Goal: Information Seeking & Learning: Understand process/instructions

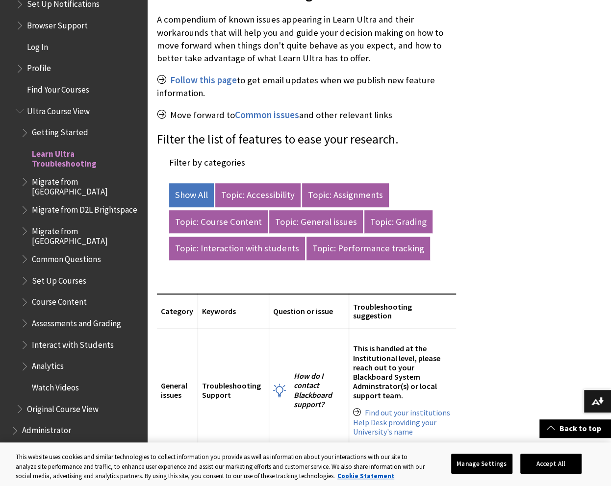
scroll to position [295, 0]
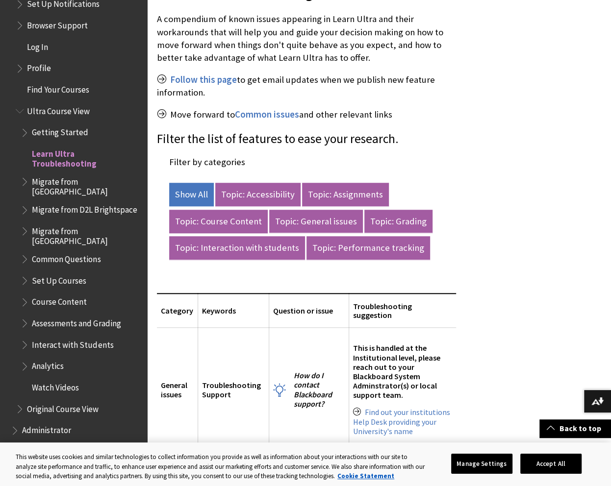
click at [236, 224] on link "Topic: Course Content" at bounding box center [218, 222] width 99 height 24
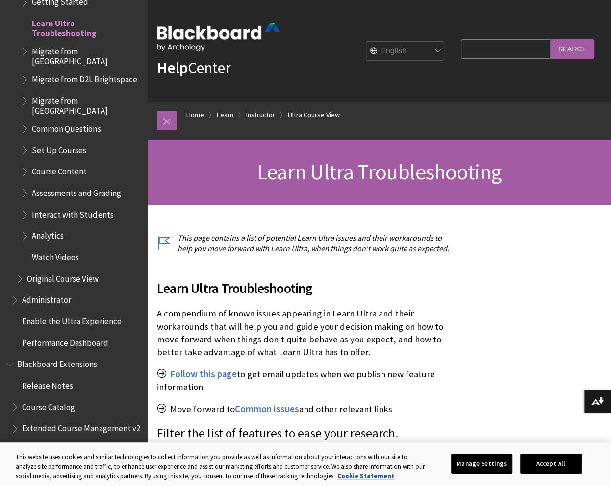
scroll to position [423, 0]
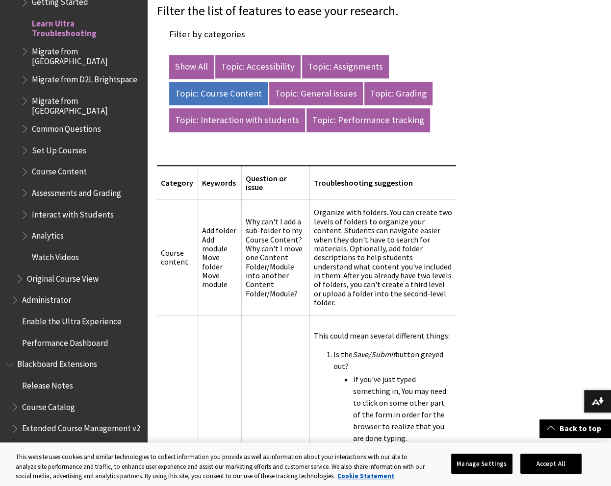
click at [195, 63] on link "Show All" at bounding box center [191, 67] width 45 height 24
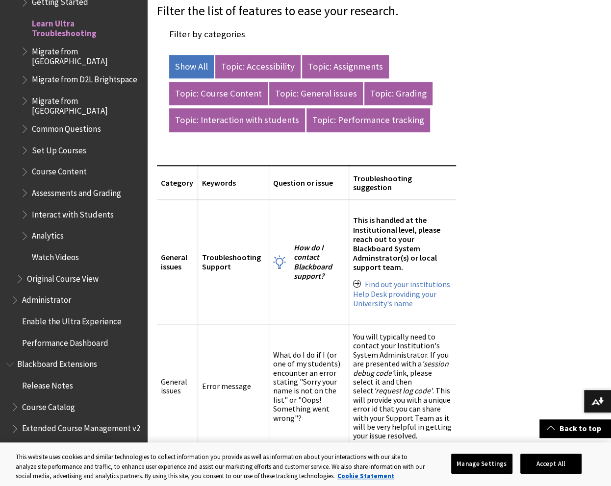
click at [526, 459] on button "Accept All" at bounding box center [550, 463] width 61 height 21
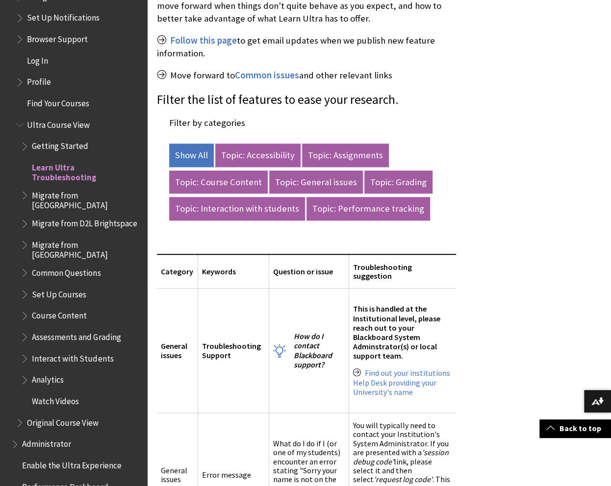
scroll to position [1085, 0]
click at [69, 307] on span "Course Content" at bounding box center [59, 313] width 55 height 13
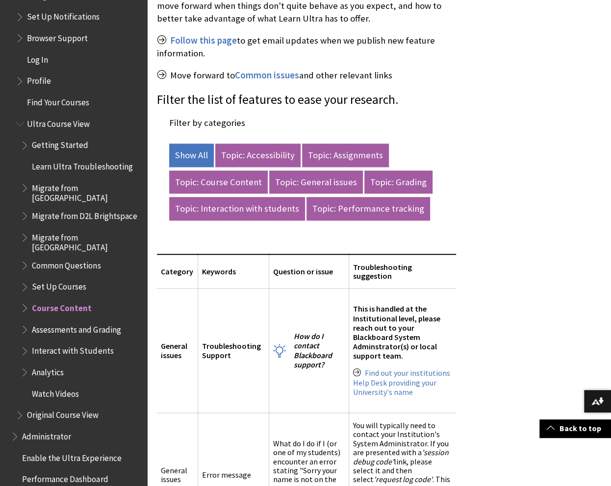
click at [25, 300] on span "Book outline for Blackboard Learn Help" at bounding box center [26, 306] width 10 height 12
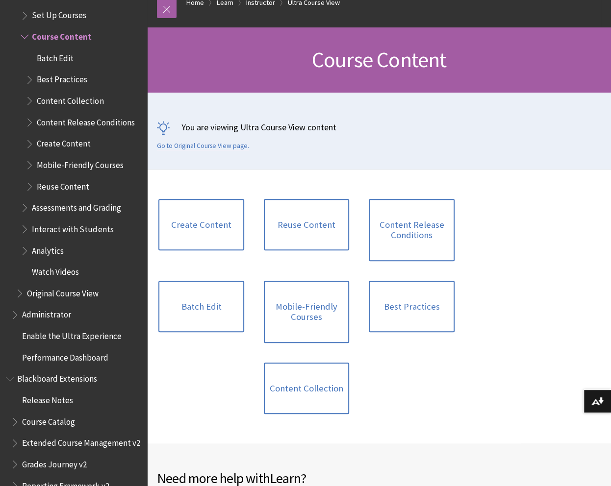
scroll to position [127, 0]
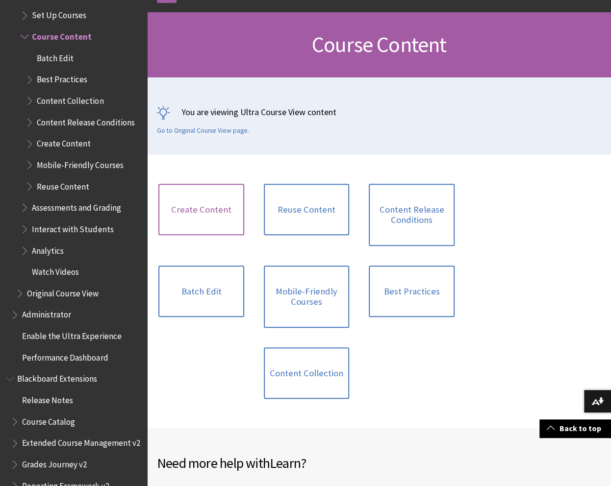
click at [201, 216] on link "Create Content" at bounding box center [201, 210] width 86 height 52
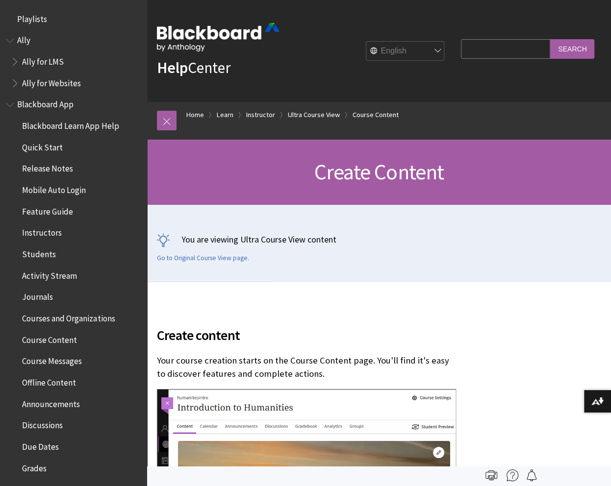
scroll to position [1464, 0]
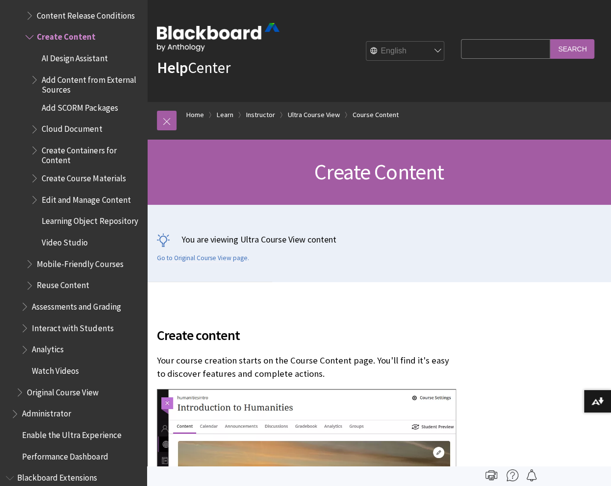
click at [480, 54] on input "Search Query" at bounding box center [505, 48] width 89 height 19
type input "content market"
click at [550, 39] on input "Search" at bounding box center [572, 48] width 44 height 19
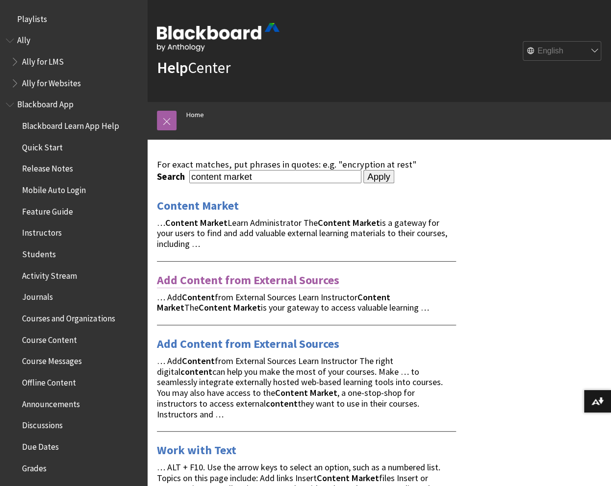
click at [243, 284] on link "Add Content from External Sources" at bounding box center [248, 281] width 182 height 16
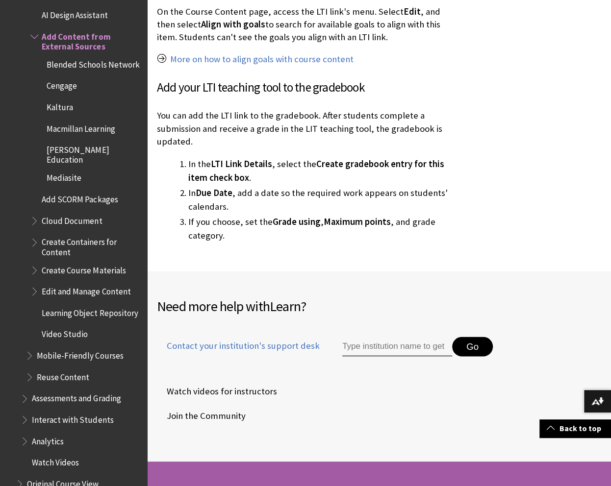
scroll to position [2973, 0]
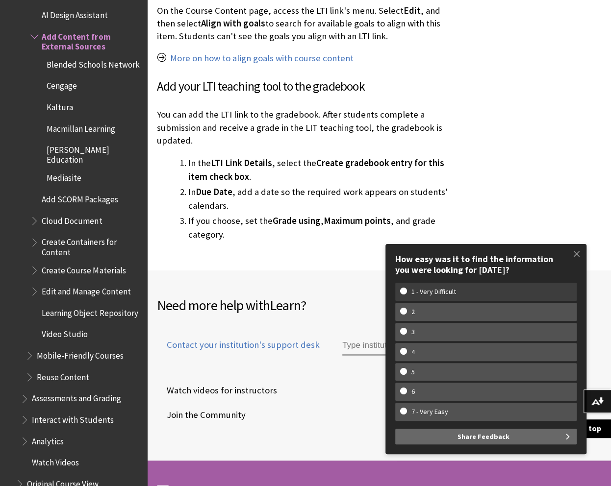
click at [475, 293] on w-span "1 - Very Difficult" at bounding box center [486, 292] width 172 height 8
click at [406, 293] on input "1 - Very Difficult" at bounding box center [403, 291] width 6 height 6
radio input "true"
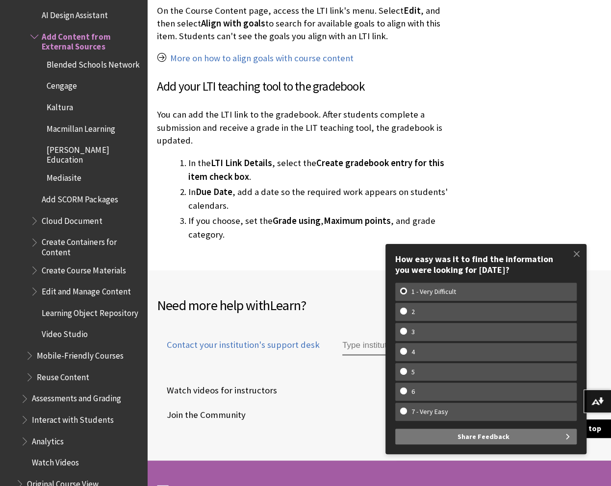
click at [485, 440] on span "Share Feedback" at bounding box center [483, 437] width 52 height 16
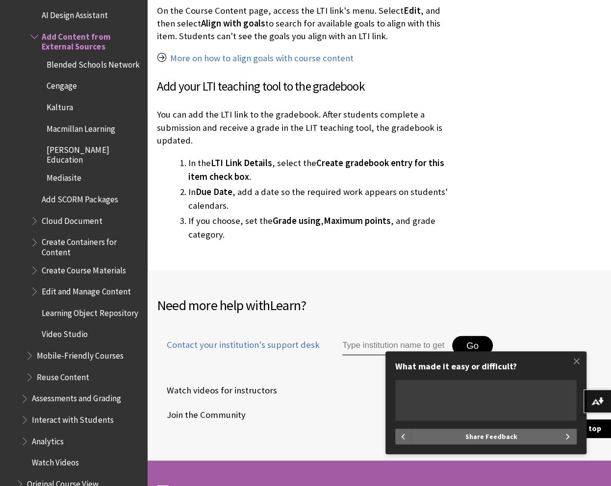
type textarea "t"
click at [571, 357] on span at bounding box center [576, 361] width 21 height 21
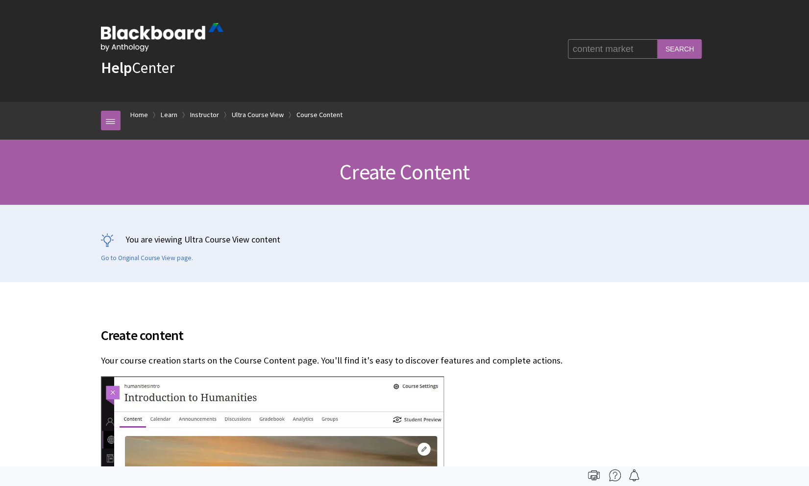
scroll to position [1464, 0]
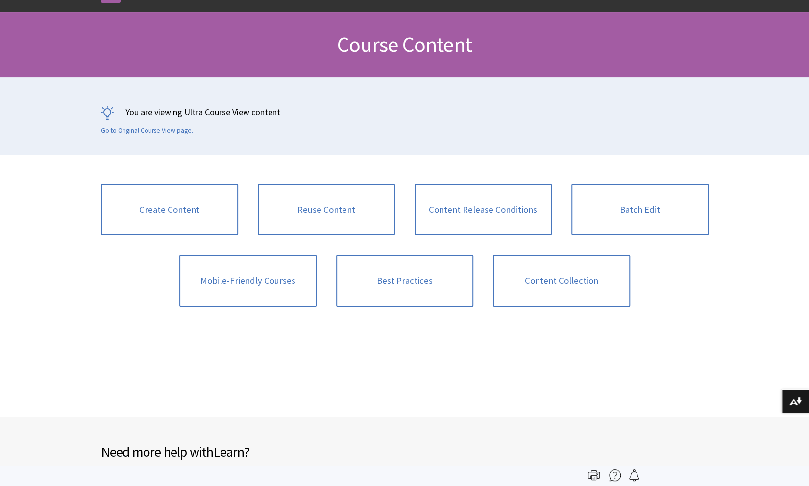
scroll to position [1357, 0]
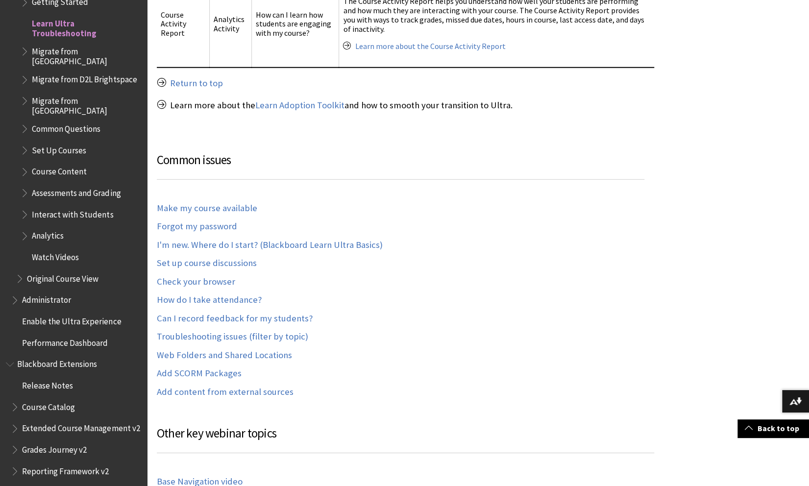
scroll to position [3906, 0]
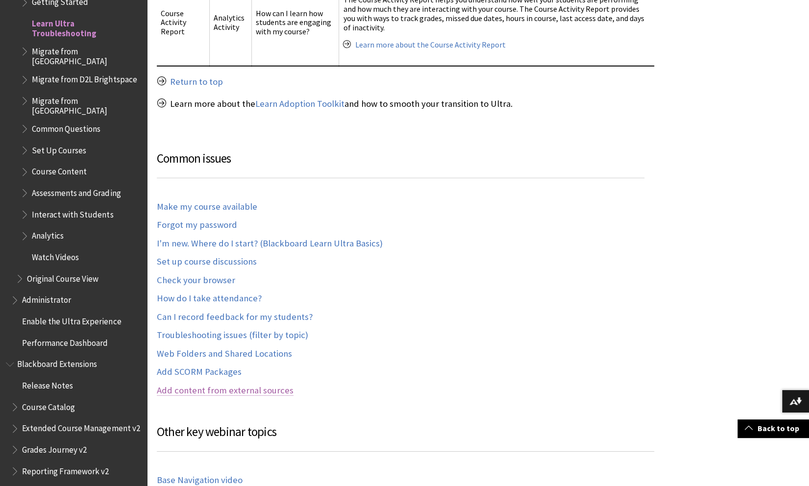
click at [198, 385] on link "Add content from external sources" at bounding box center [225, 390] width 137 height 11
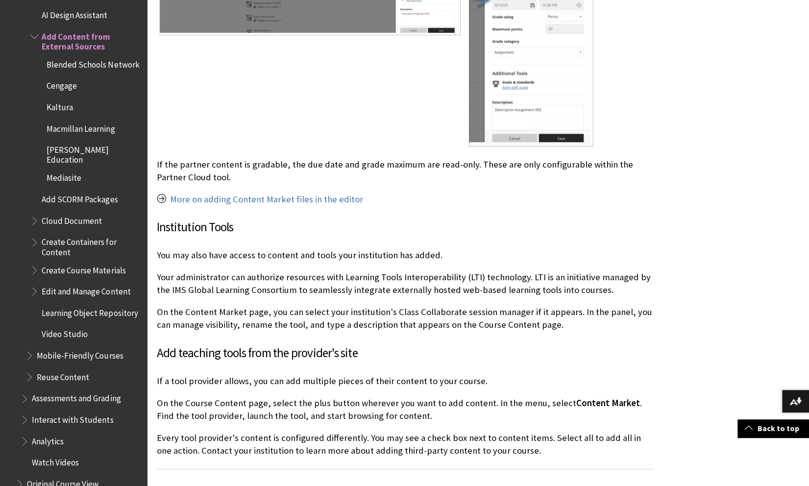
scroll to position [1411, 0]
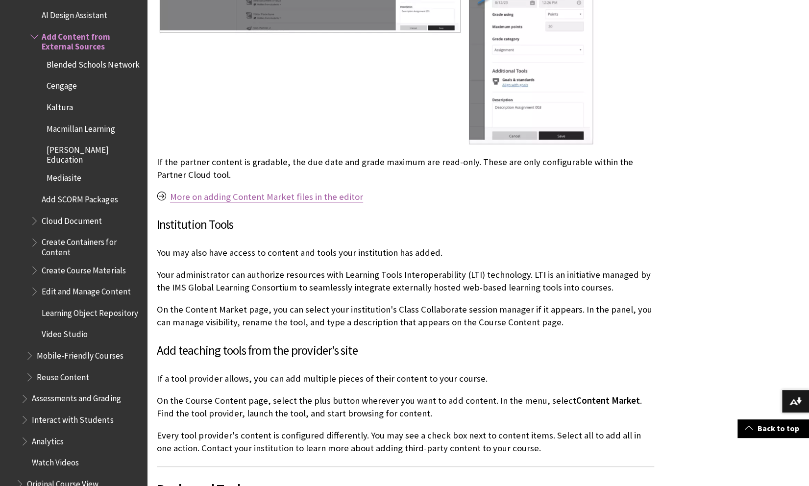
click at [244, 195] on link "More on adding Content Market files in the editor" at bounding box center [266, 197] width 193 height 12
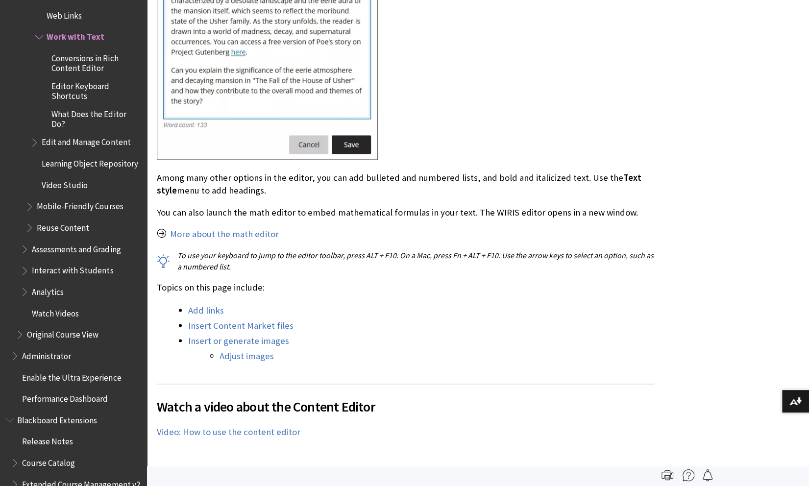
scroll to position [852, 0]
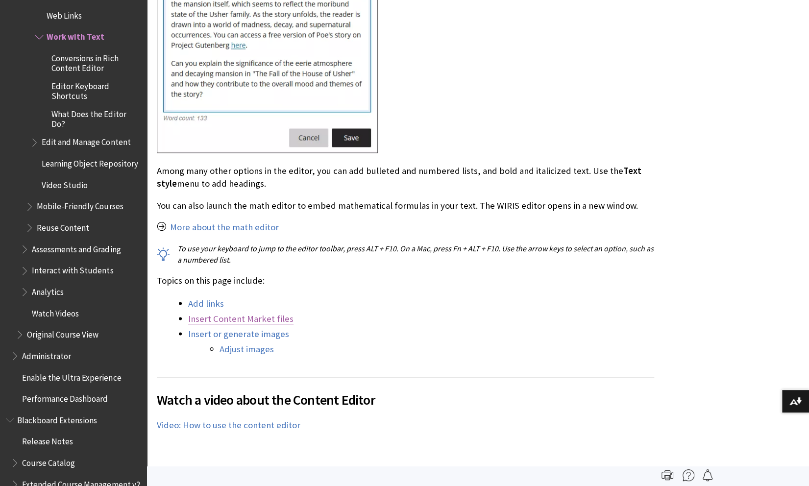
click at [252, 317] on link "Insert Content Market files" at bounding box center [240, 319] width 105 height 12
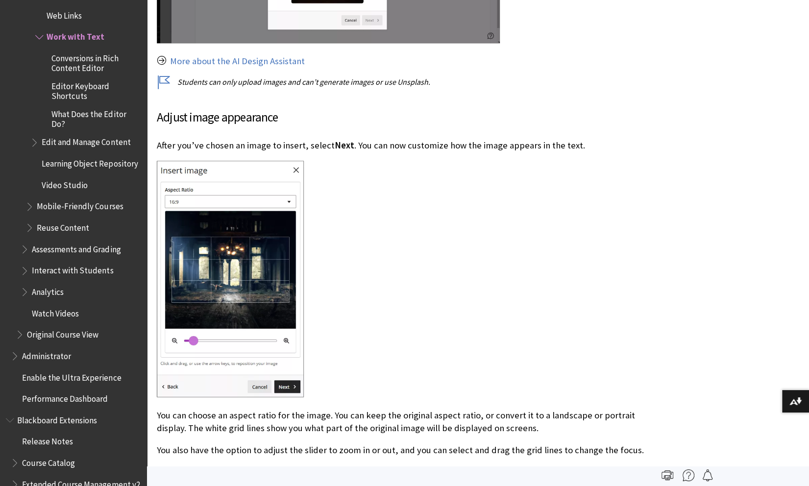
scroll to position [3377, 0]
